Goal: Task Accomplishment & Management: Book appointment/travel/reservation

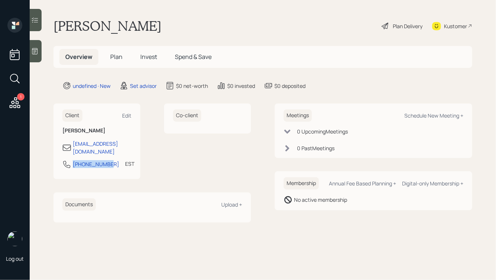
drag, startPoint x: 109, startPoint y: 158, endPoint x: 71, endPoint y: 158, distance: 38.2
click at [71, 160] on div "[PHONE_NUMBER] EST Currently 2:56 PM" at bounding box center [96, 166] width 69 height 13
copy div "[PHONE_NUMBER]"
click at [428, 114] on div "Schedule New Meeting +" at bounding box center [433, 115] width 59 height 7
select select "round-[PERSON_NAME]"
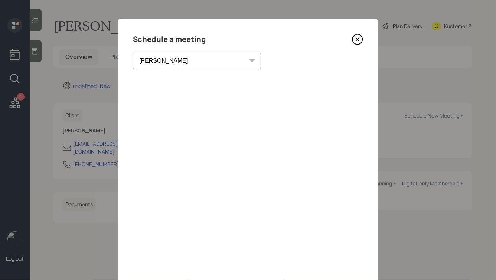
scroll to position [26, 0]
